Goal: Find specific page/section: Find specific page/section

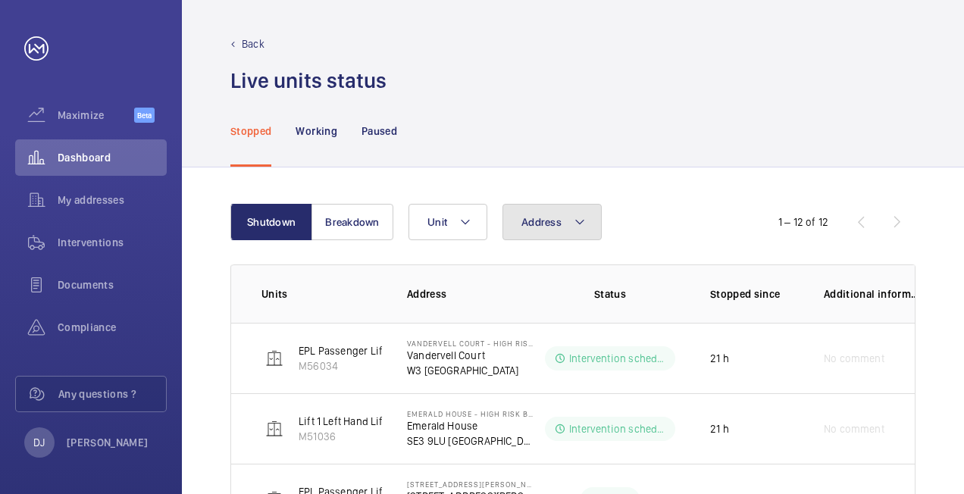
click at [550, 231] on button "Address" at bounding box center [552, 222] width 99 height 36
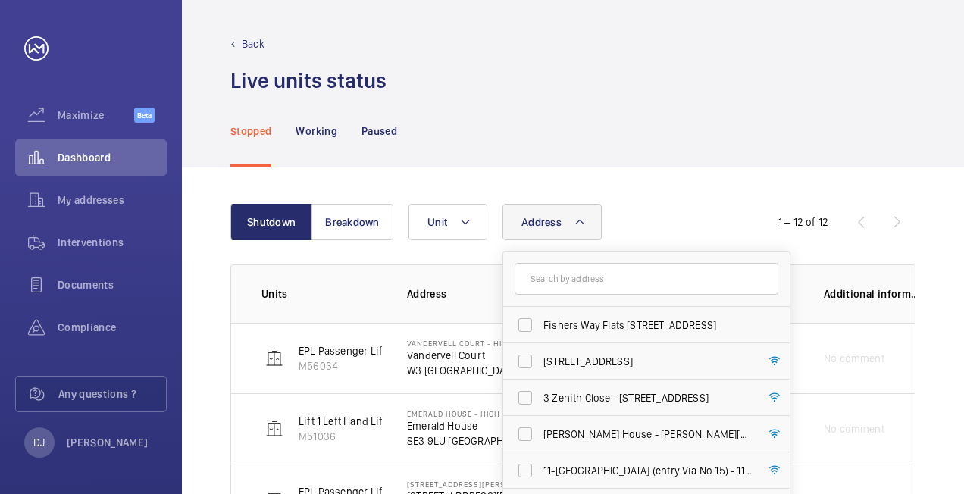
click at [603, 270] on input "text" at bounding box center [647, 279] width 264 height 32
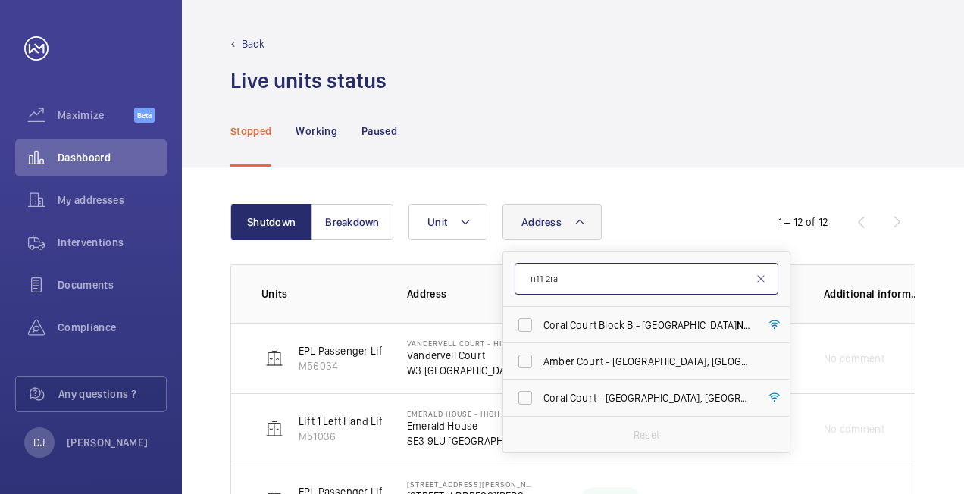
drag, startPoint x: 620, startPoint y: 281, endPoint x: 516, endPoint y: 287, distance: 104.0
click at [516, 287] on input "n11 2ra" at bounding box center [647, 279] width 264 height 32
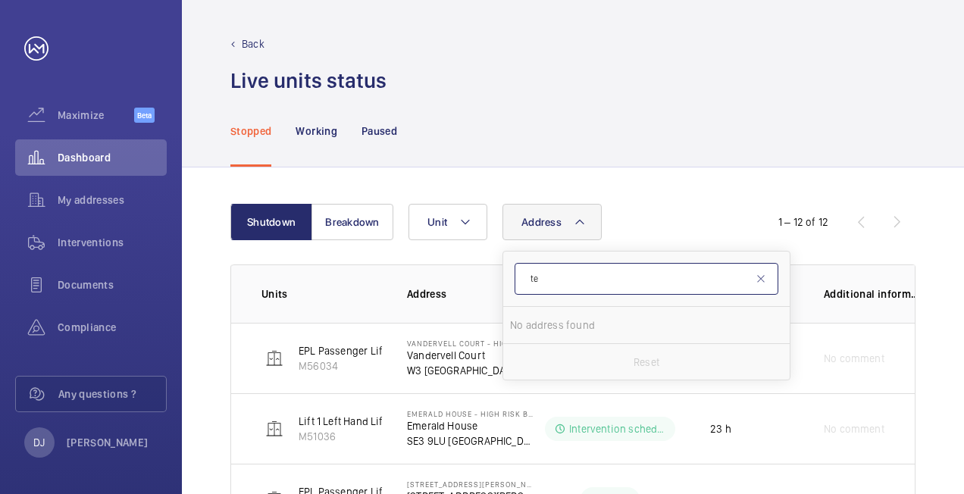
type input "t"
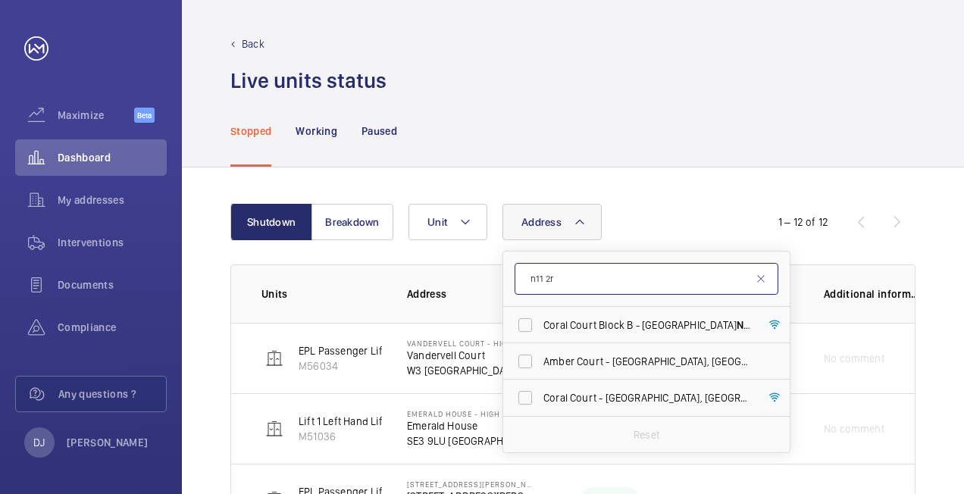
type input "n11 2ra"
click at [528, 324] on label "[STREET_ADDRESS]" at bounding box center [635, 325] width 264 height 36
click at [528, 324] on input "[STREET_ADDRESS]" at bounding box center [525, 325] width 30 height 30
checkbox input "true"
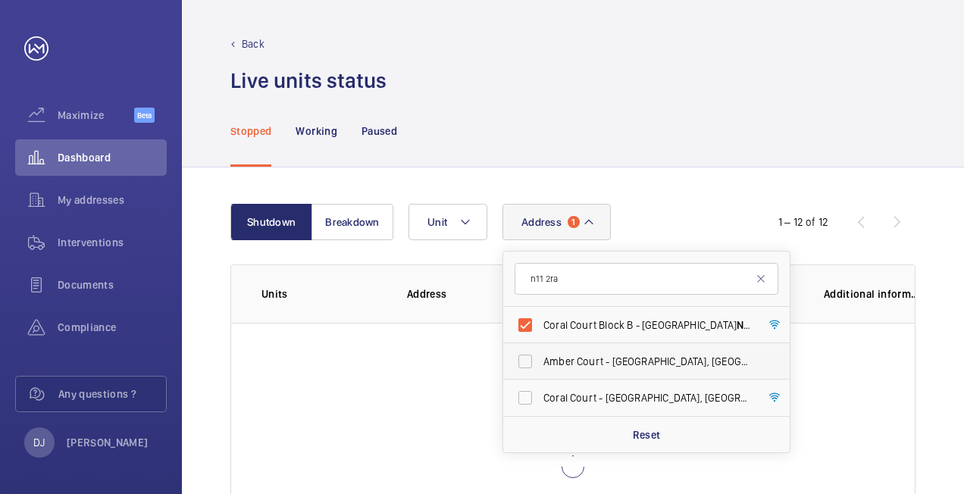
click at [520, 361] on label "[STREET_ADDRESS]" at bounding box center [635, 361] width 264 height 36
click at [520, 361] on input "[STREET_ADDRESS]" at bounding box center [525, 361] width 30 height 30
checkbox input "true"
click at [522, 403] on label "[STREET_ADDRESS]" at bounding box center [635, 398] width 264 height 36
click at [522, 403] on input "[STREET_ADDRESS]" at bounding box center [525, 398] width 30 height 30
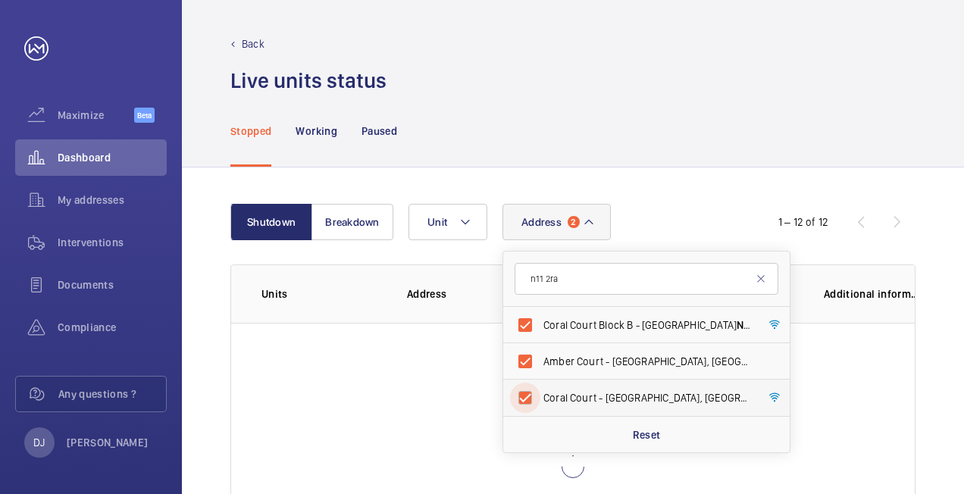
checkbox input "true"
click at [685, 143] on div "Stopped Working Paused" at bounding box center [572, 131] width 685 height 72
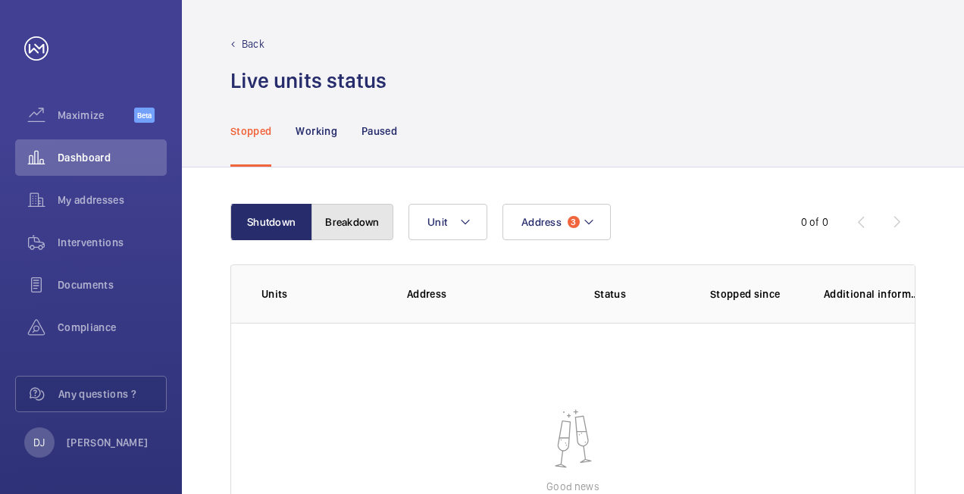
click at [346, 212] on button "Breakdown" at bounding box center [353, 222] width 82 height 36
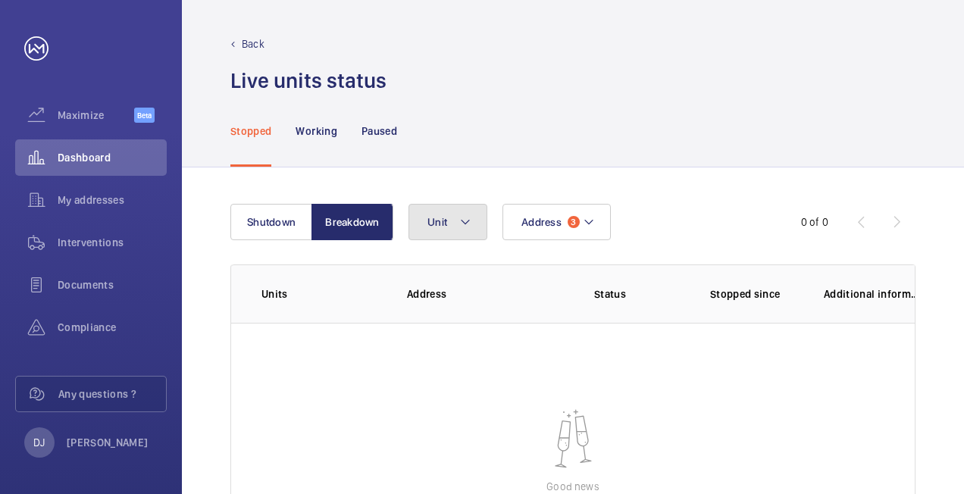
click at [450, 215] on button "Unit" at bounding box center [448, 222] width 79 height 36
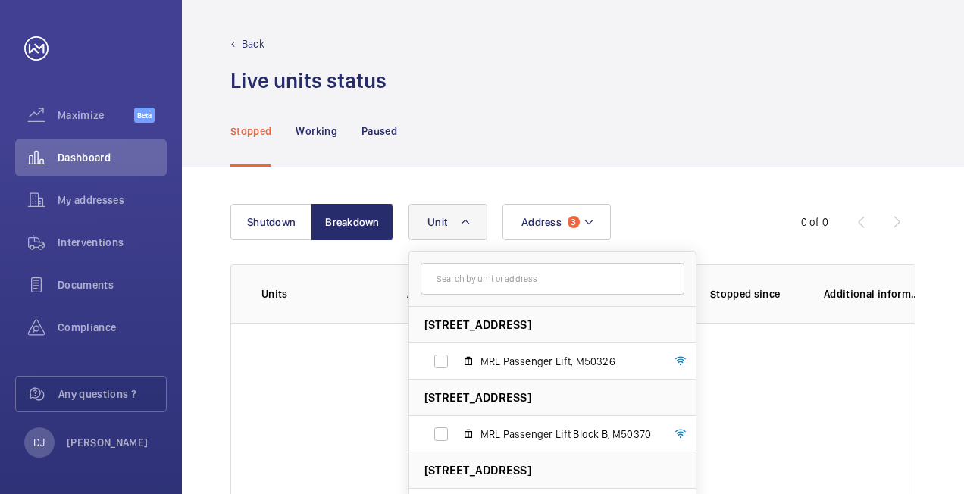
scroll to position [76, 0]
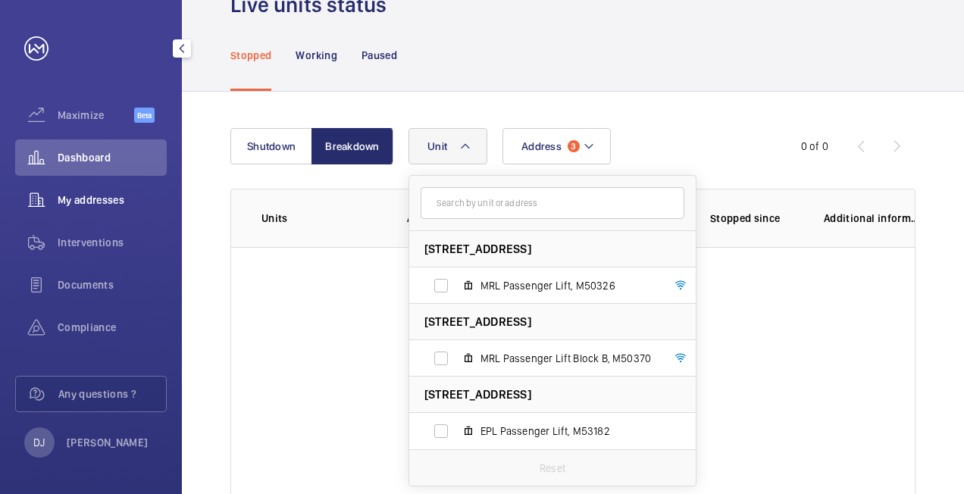
click at [96, 191] on div "My addresses" at bounding box center [91, 200] width 152 height 36
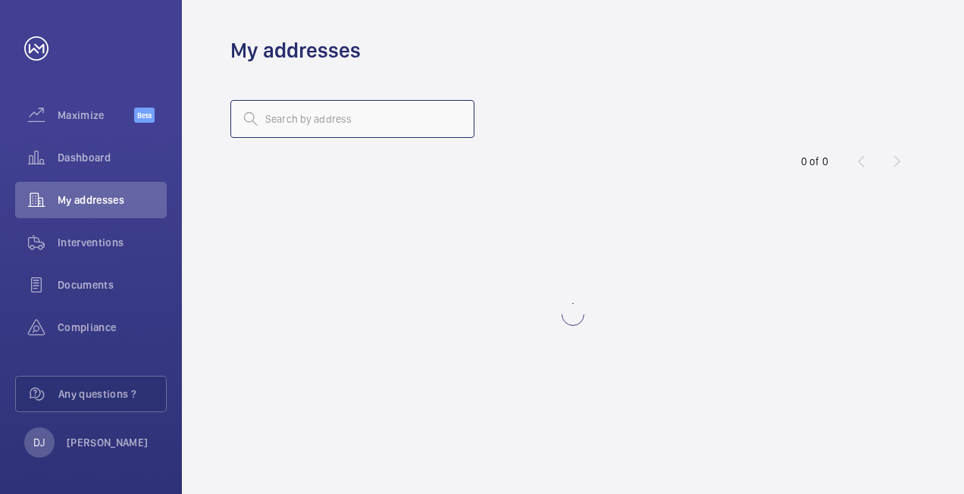
click at [411, 112] on input "text" at bounding box center [352, 119] width 244 height 38
type input "t"
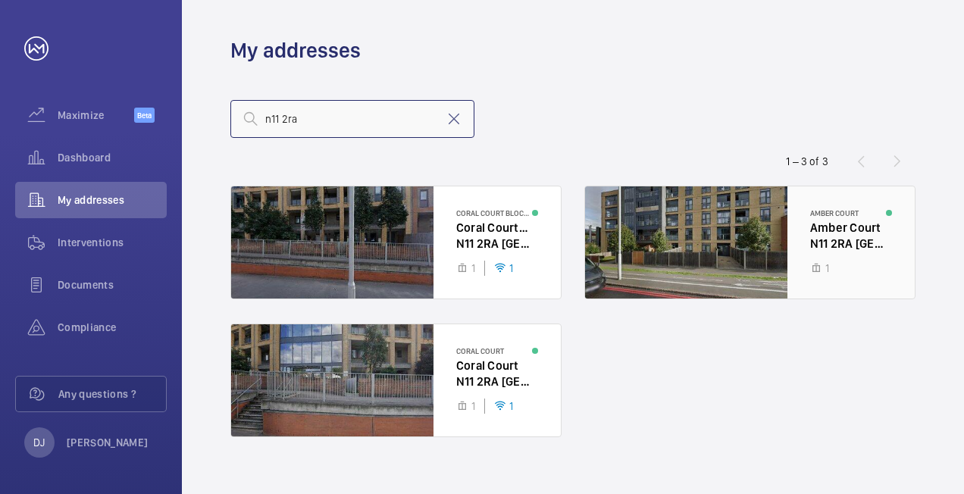
type input "n11 2ra"
click at [742, 240] on div at bounding box center [750, 243] width 330 height 112
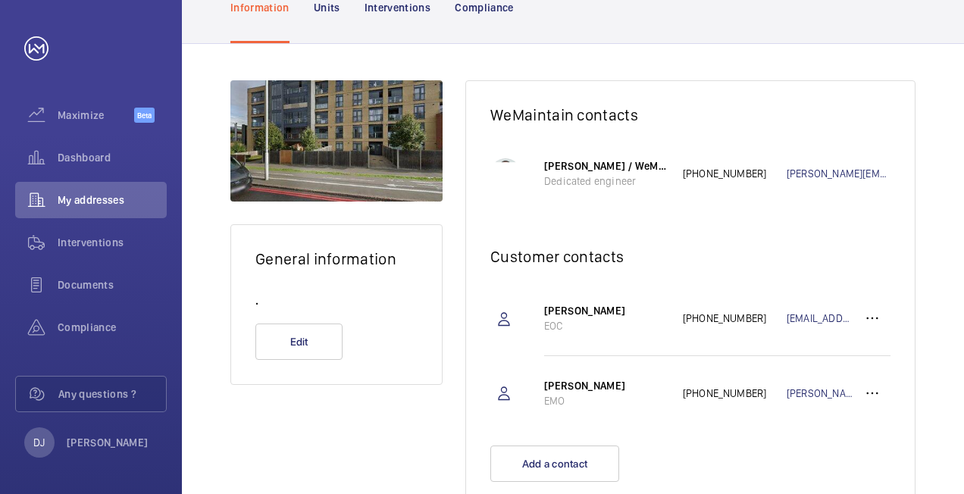
scroll to position [76, 0]
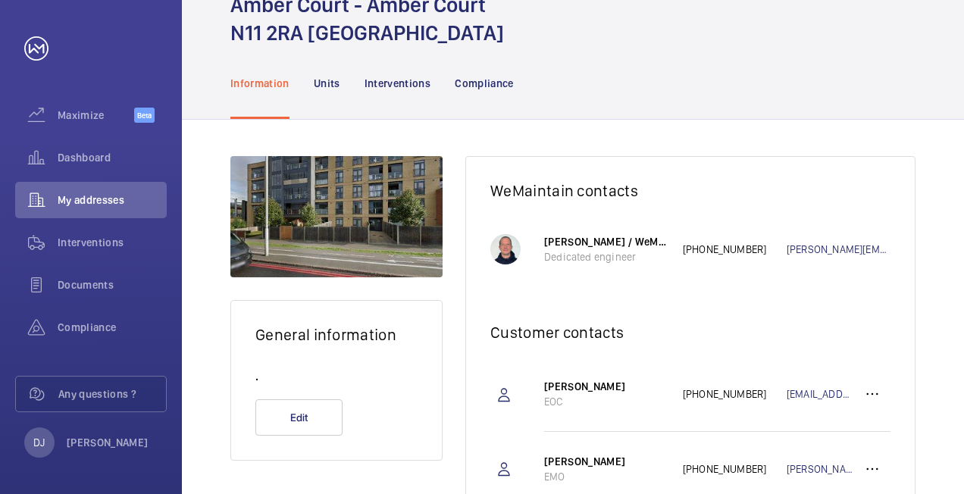
click at [340, 85] on nav "Information Units Interventions Compliance" at bounding box center [372, 83] width 284 height 72
click at [328, 78] on p "Units" at bounding box center [327, 83] width 27 height 15
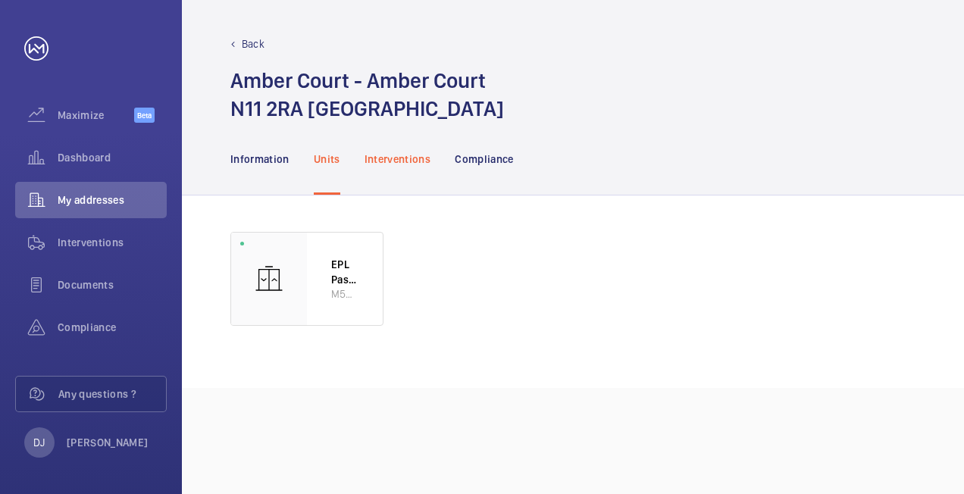
click at [409, 146] on div "Interventions" at bounding box center [398, 159] width 67 height 72
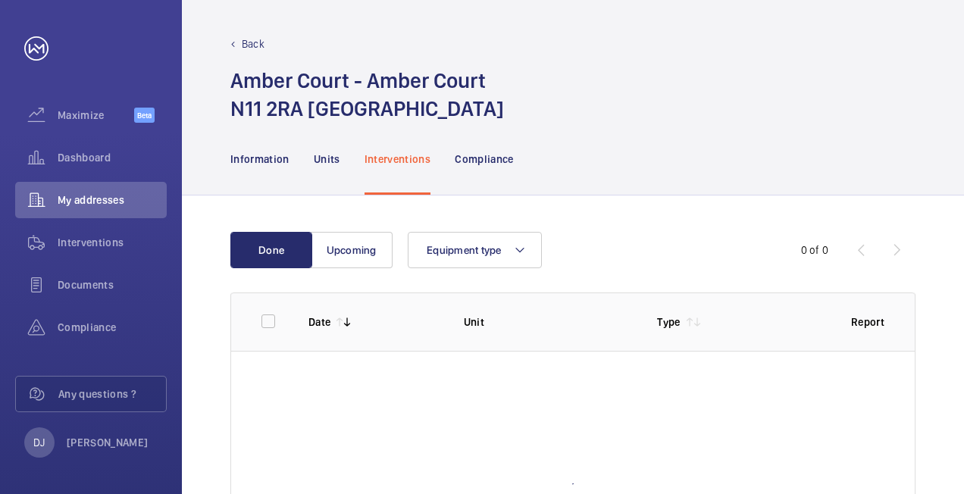
click at [414, 155] on p "Interventions" at bounding box center [398, 159] width 67 height 15
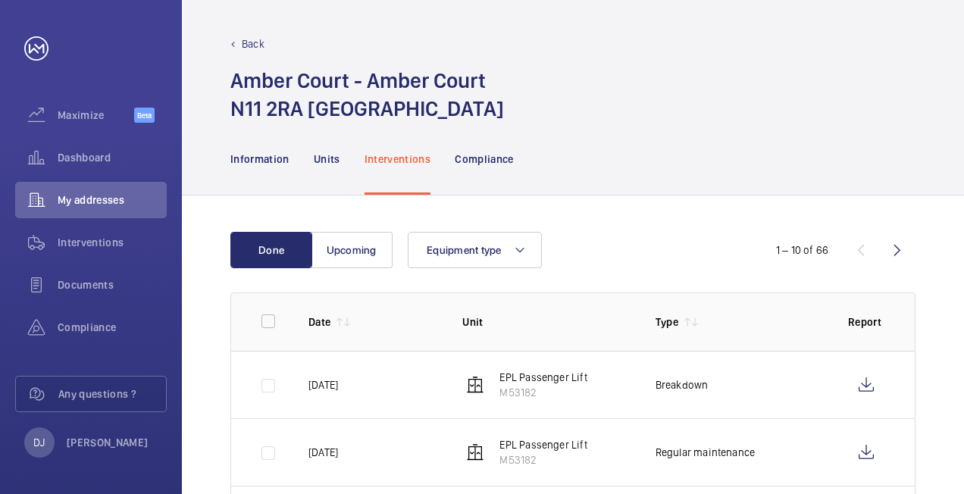
click at [763, 186] on div "Information Units Interventions Compliance" at bounding box center [572, 159] width 685 height 72
click at [253, 39] on p "Back" at bounding box center [253, 43] width 23 height 15
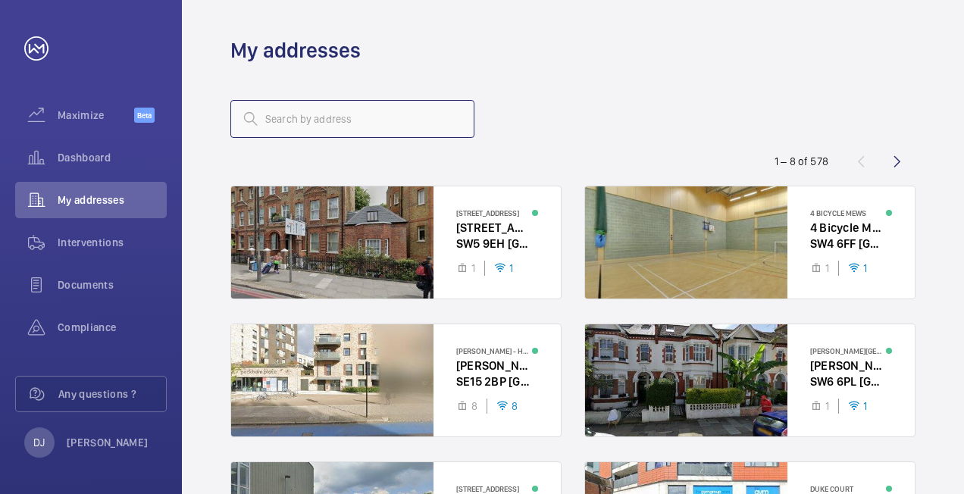
click at [321, 106] on input "text" at bounding box center [352, 119] width 244 height 38
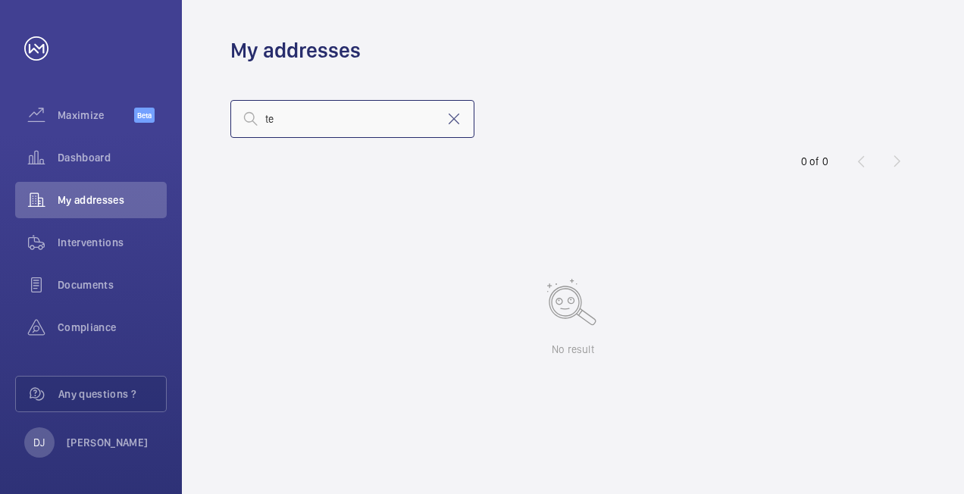
type input "t"
